Goal: Navigation & Orientation: Find specific page/section

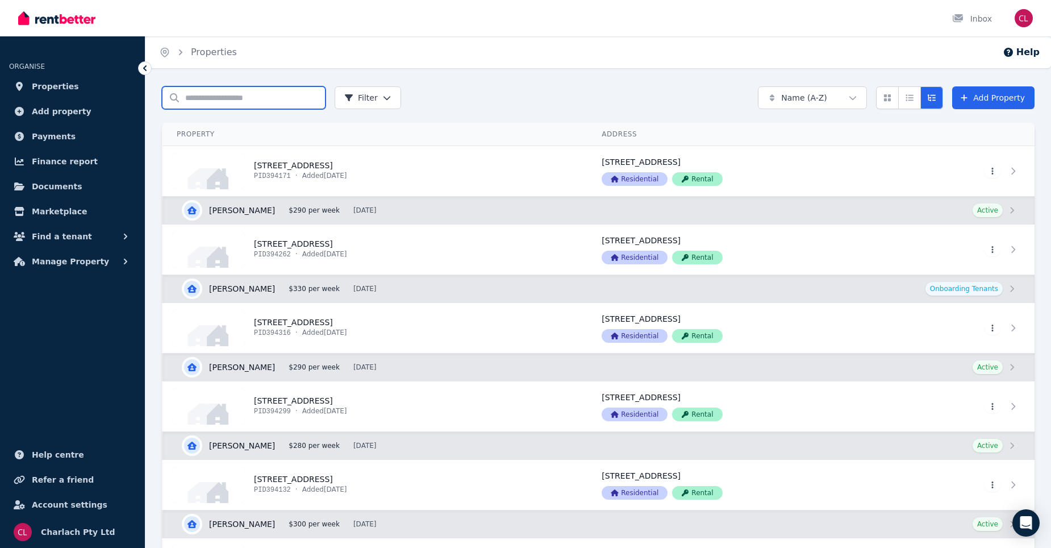
click at [213, 97] on input "Search properties" at bounding box center [244, 97] width 164 height 23
type input "*"
click at [54, 84] on span "Properties" at bounding box center [55, 87] width 47 height 14
click at [51, 88] on span "Properties" at bounding box center [55, 87] width 47 height 14
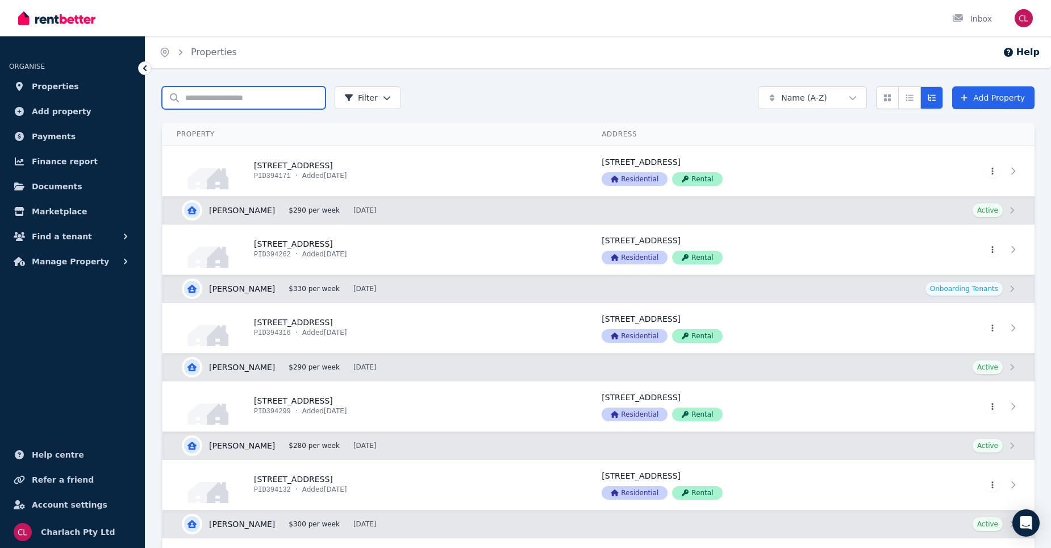
drag, startPoint x: 201, startPoint y: 98, endPoint x: 208, endPoint y: 101, distance: 7.2
click at [201, 98] on input "Search properties" at bounding box center [244, 97] width 164 height 23
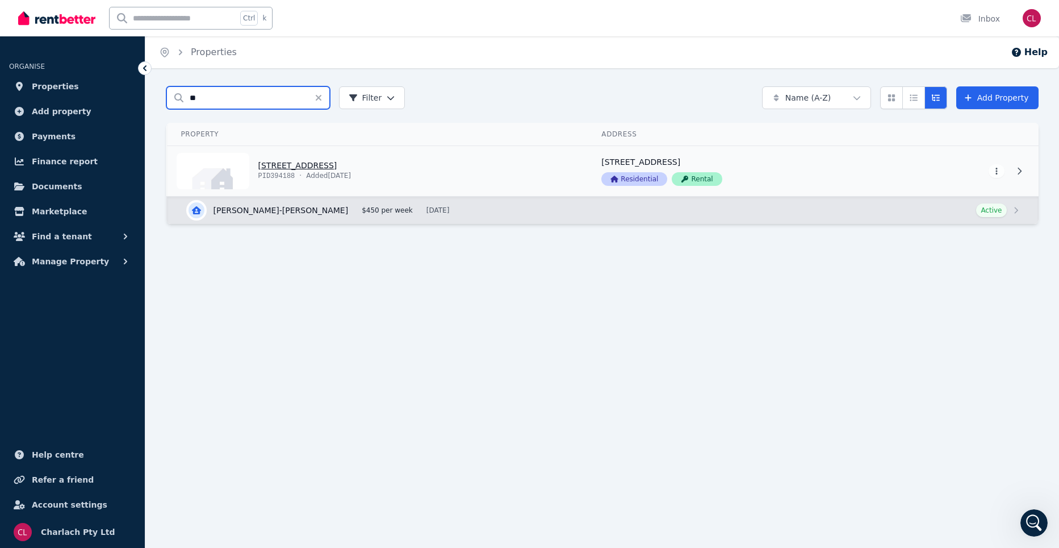
type input "**"
click at [302, 166] on link "View property details" at bounding box center [378, 171] width 421 height 50
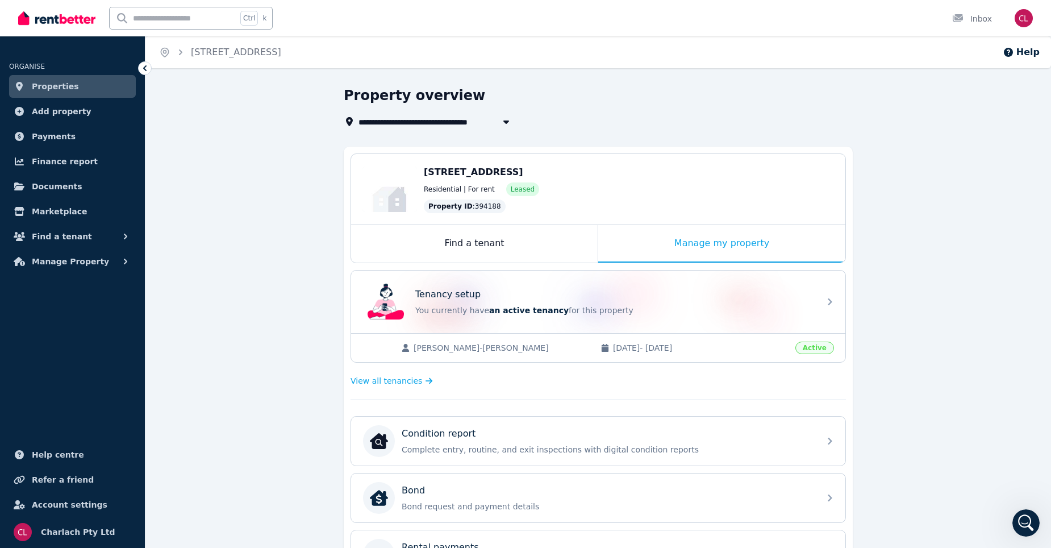
scroll to position [114, 0]
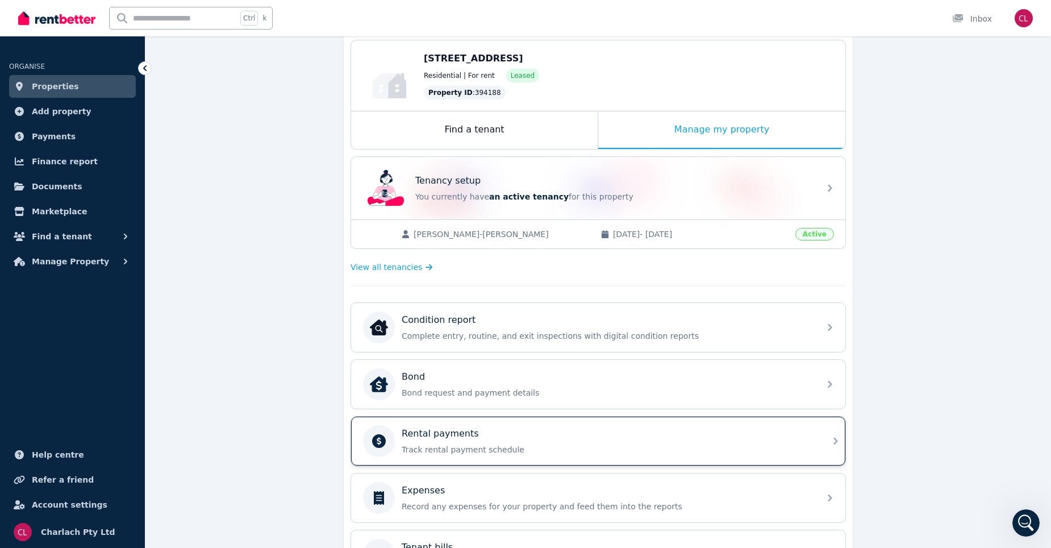
click at [519, 442] on div "Rental payments Track rental payment schedule" at bounding box center [607, 441] width 411 height 28
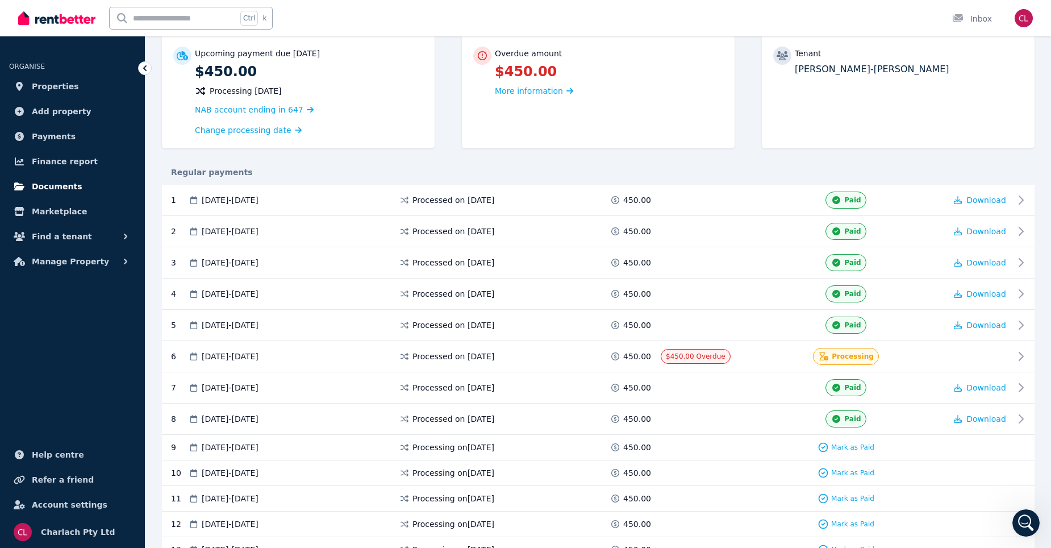
click at [40, 179] on link "Documents" at bounding box center [72, 186] width 127 height 23
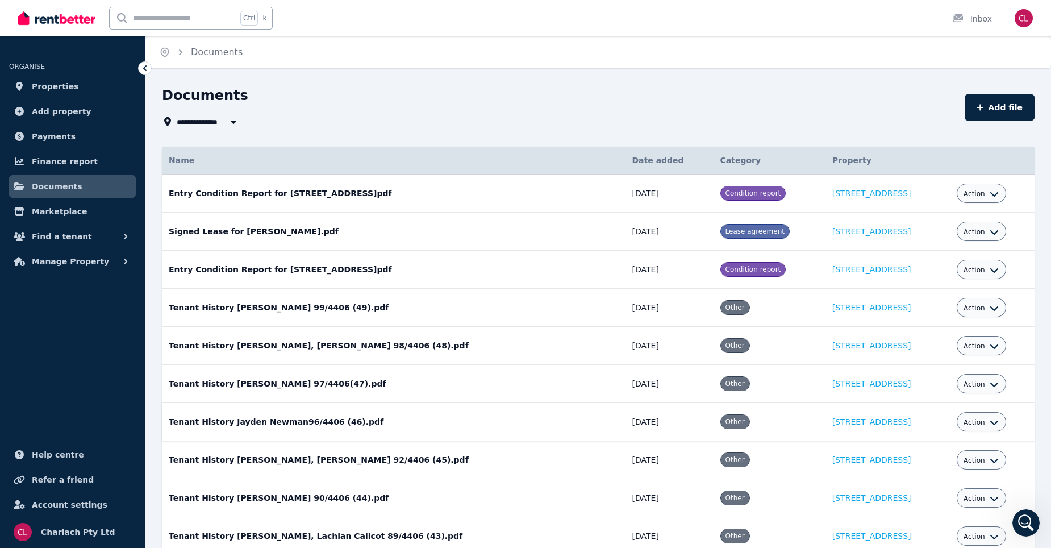
click at [982, 423] on span "Action" at bounding box center [974, 422] width 22 height 9
click at [990, 422] on icon "button" at bounding box center [994, 422] width 8 height 5
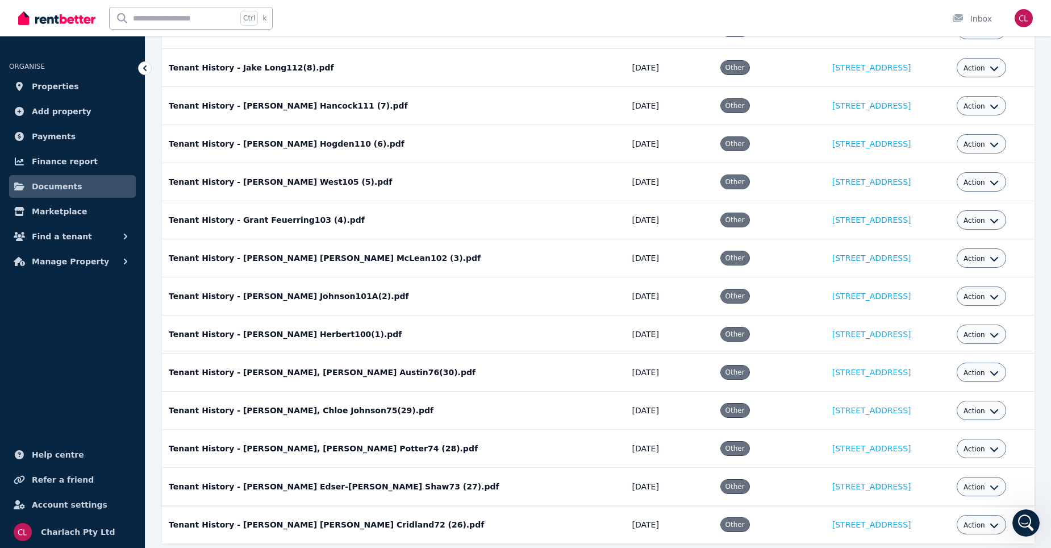
scroll to position [1593, 0]
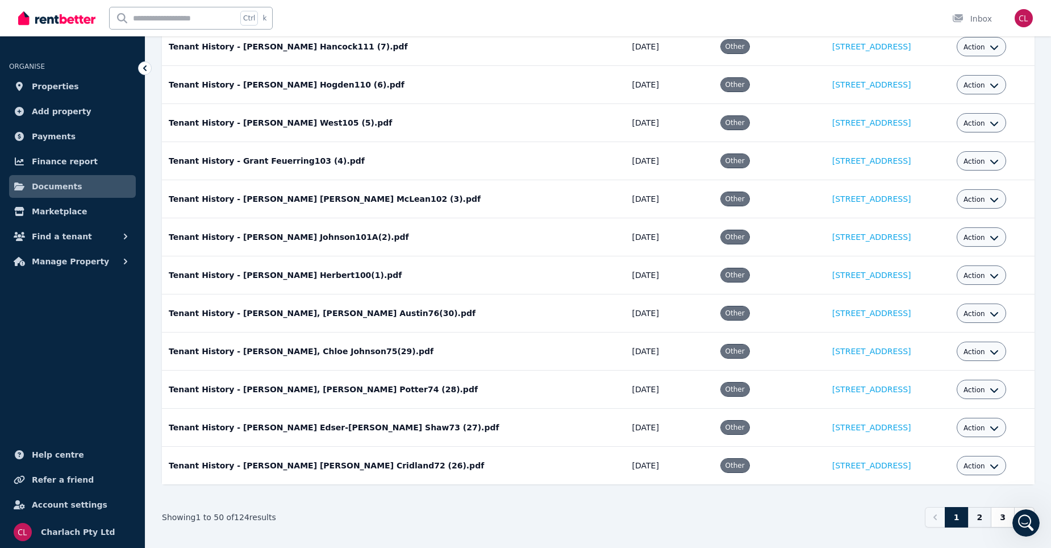
click at [985, 523] on link "2" at bounding box center [980, 517] width 24 height 20
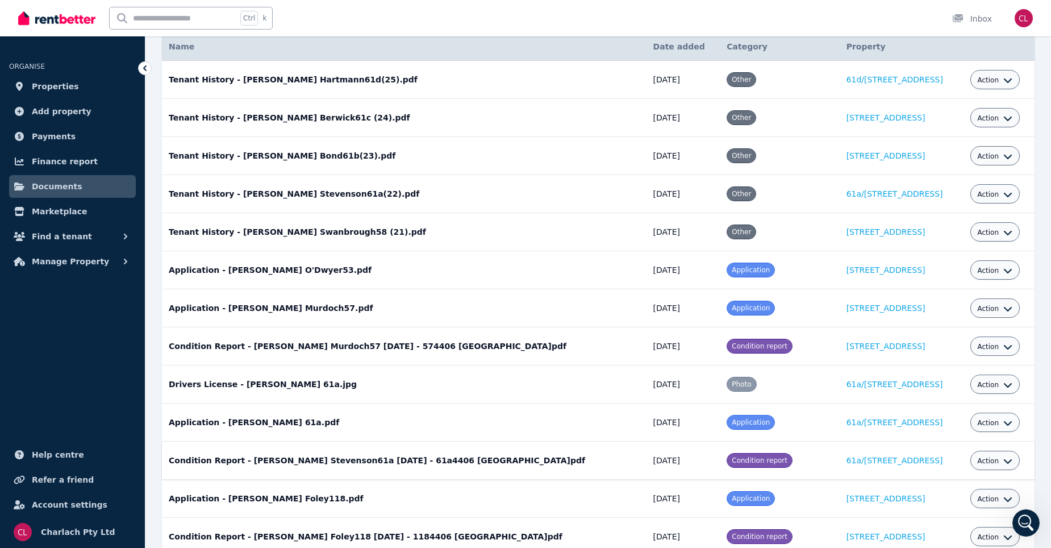
scroll to position [170, 0]
